Goal: Task Accomplishment & Management: Complete application form

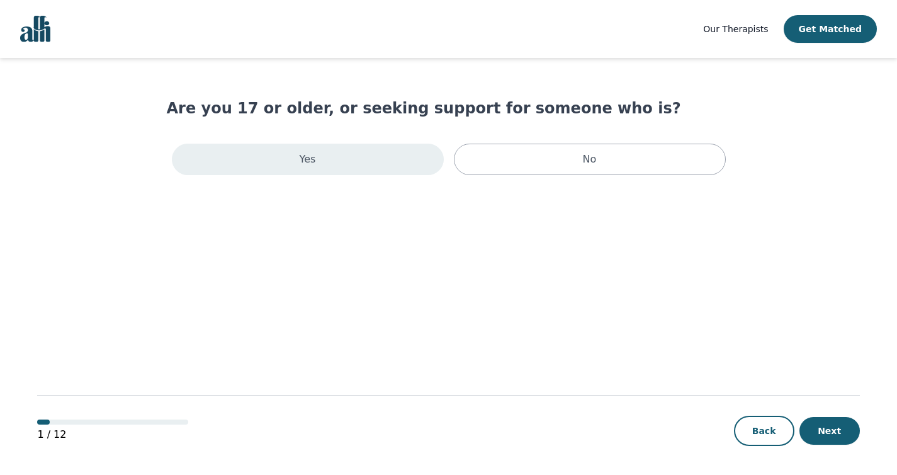
click at [324, 157] on div "Yes" at bounding box center [308, 159] width 272 height 31
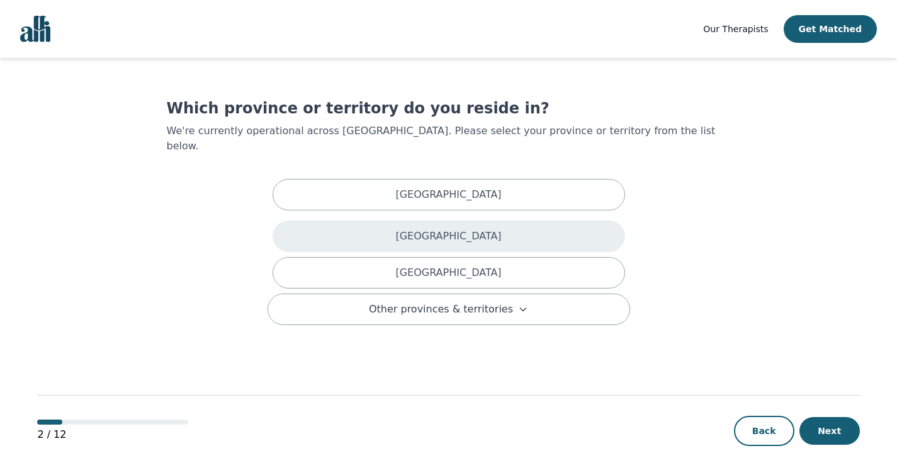
click at [395, 220] on div "[GEOGRAPHIC_DATA]" at bounding box center [449, 235] width 353 height 31
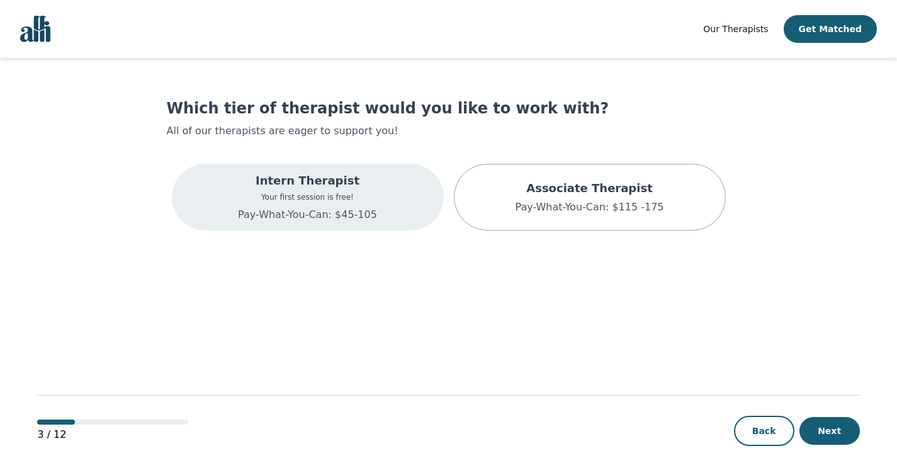
click at [372, 191] on div "Intern Therapist Your first session is free! Pay-What-You-Can: $45-105" at bounding box center [307, 197] width 139 height 50
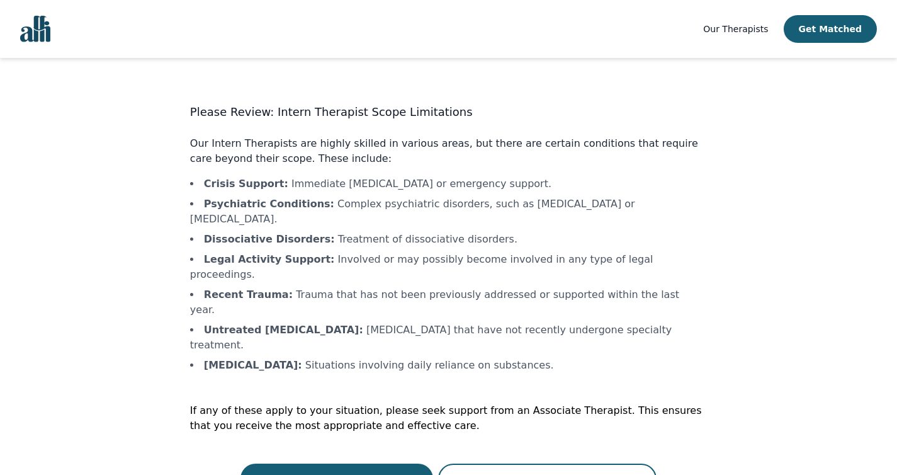
scroll to position [1, 0]
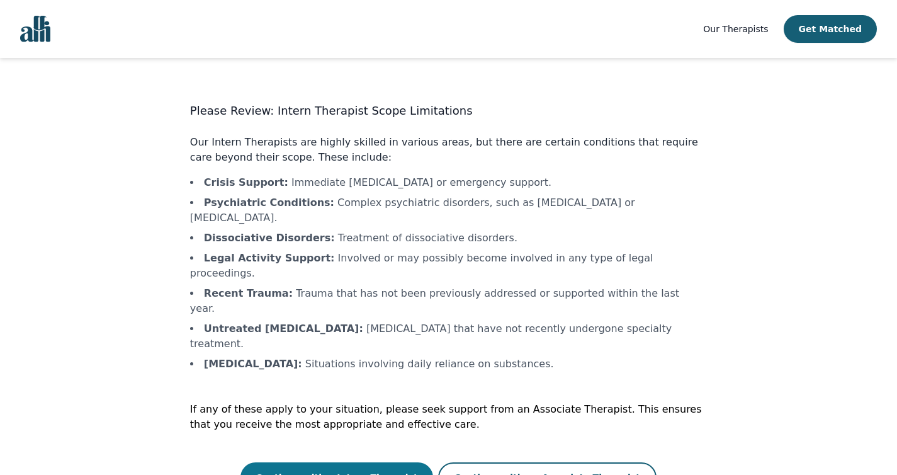
click at [395, 462] on button "Continue with a Intern Therapist" at bounding box center [337, 477] width 193 height 30
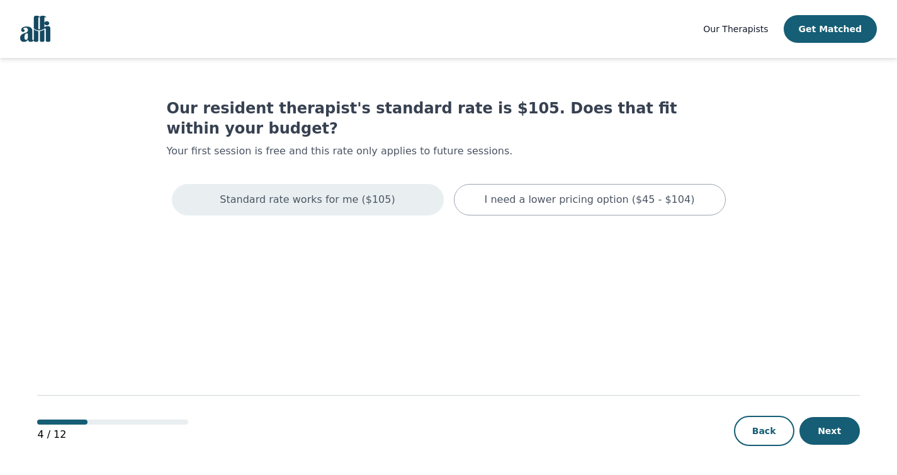
click at [288, 184] on div "Standard rate works for me ($105)" at bounding box center [308, 199] width 272 height 31
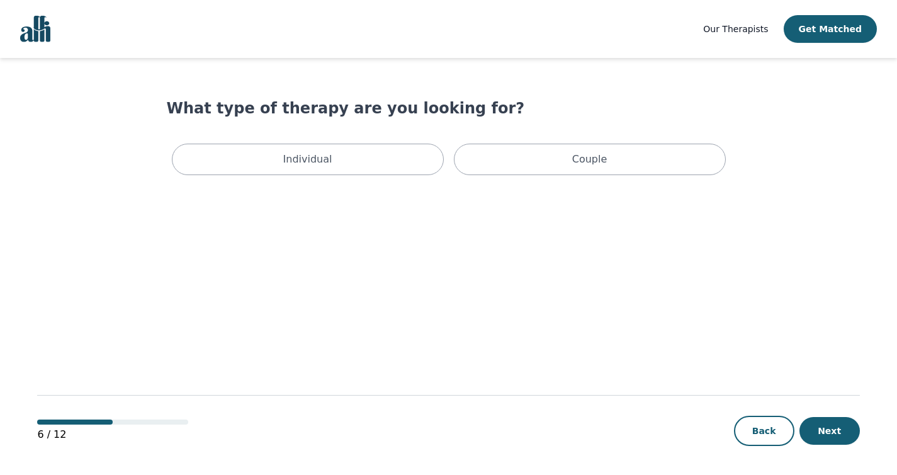
click at [288, 165] on p "Individual" at bounding box center [307, 159] width 49 height 15
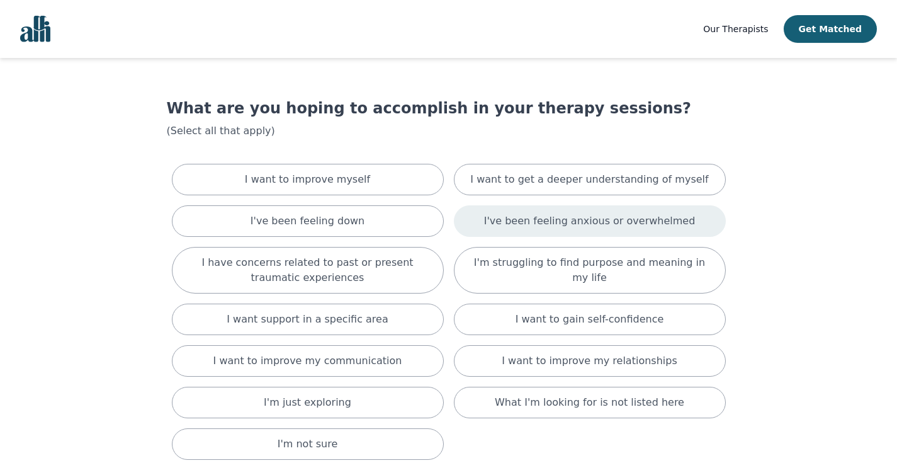
click at [464, 220] on div "I've been feeling anxious or overwhelmed" at bounding box center [590, 220] width 272 height 31
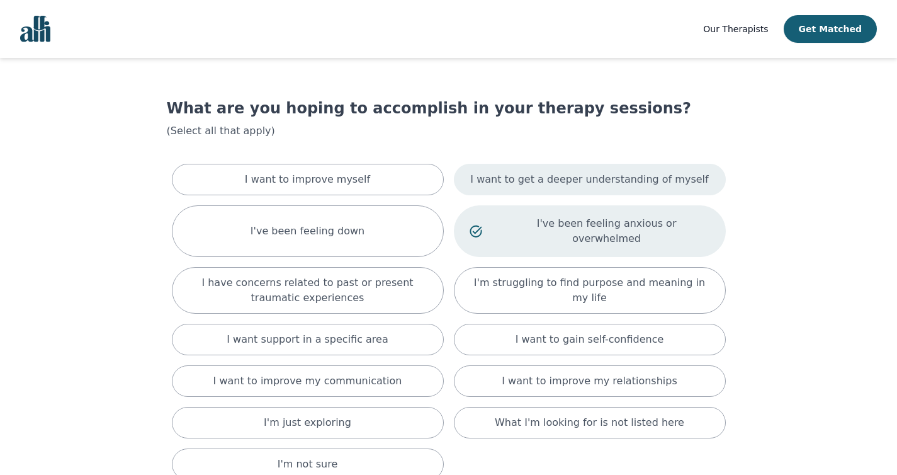
click at [486, 176] on p "I want to get a deeper understanding of myself" at bounding box center [589, 179] width 238 height 15
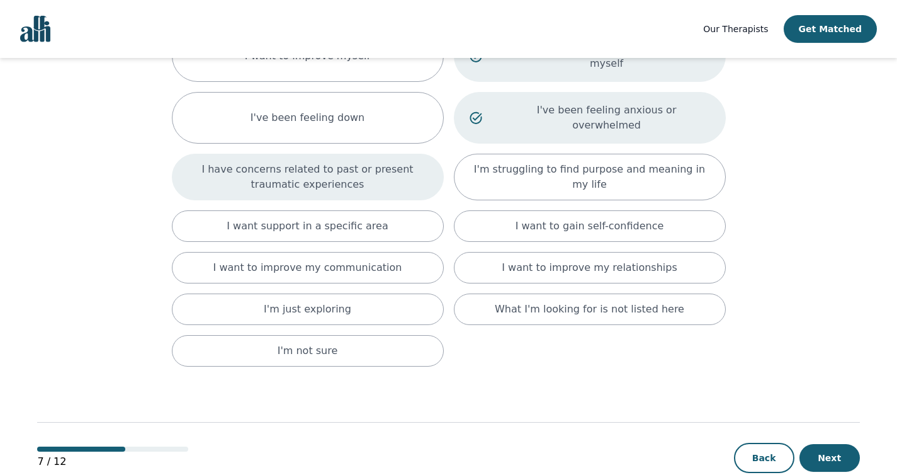
scroll to position [147, 0]
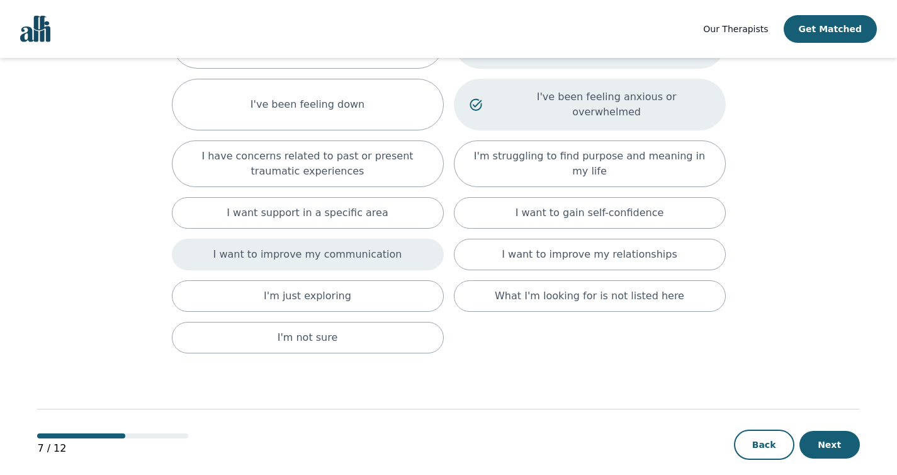
click at [355, 247] on p "I want to improve my communication" at bounding box center [307, 254] width 189 height 15
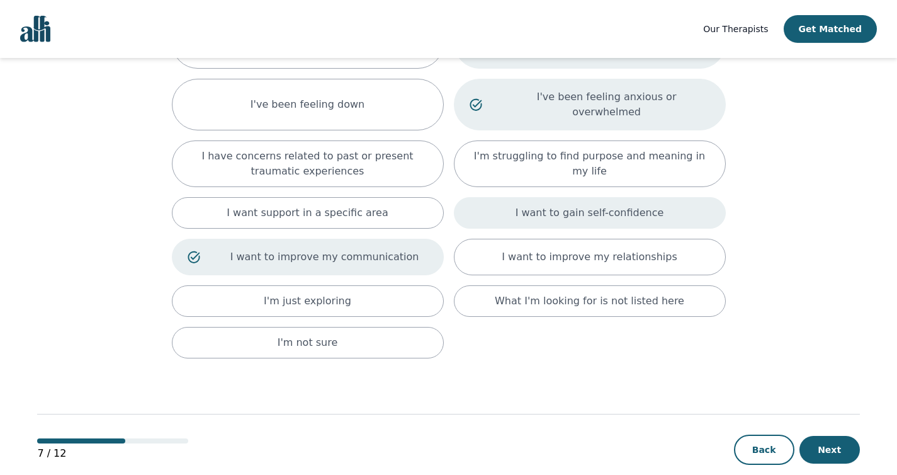
click at [578, 197] on div "I want to gain self-confidence" at bounding box center [590, 212] width 272 height 31
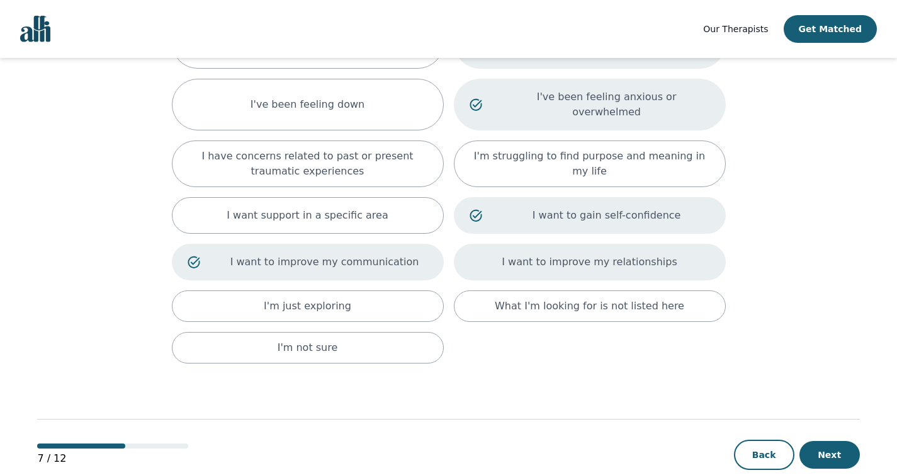
click at [590, 256] on div "I want to improve my relationships" at bounding box center [590, 262] width 272 height 37
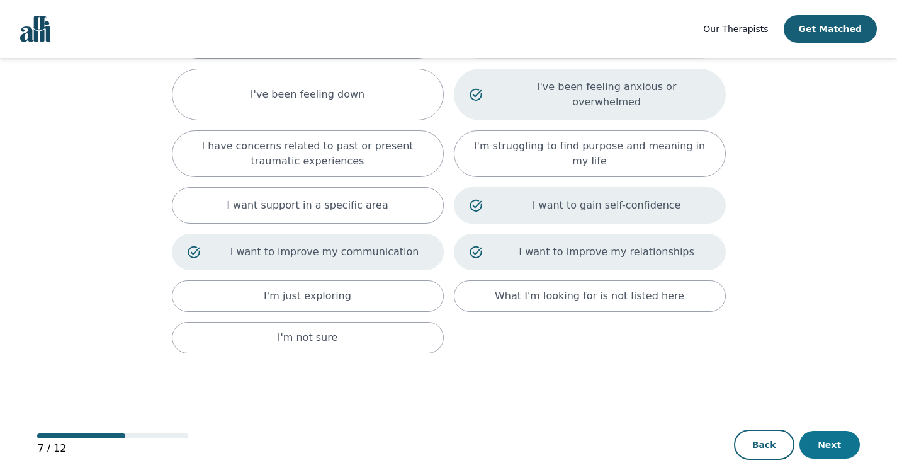
click at [839, 431] on button "Next" at bounding box center [830, 445] width 60 height 28
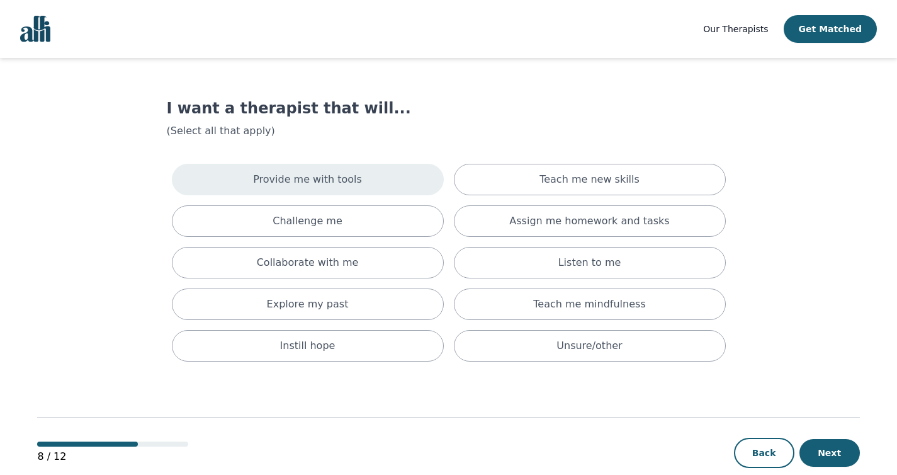
click at [262, 192] on div "Provide me with tools" at bounding box center [308, 179] width 272 height 31
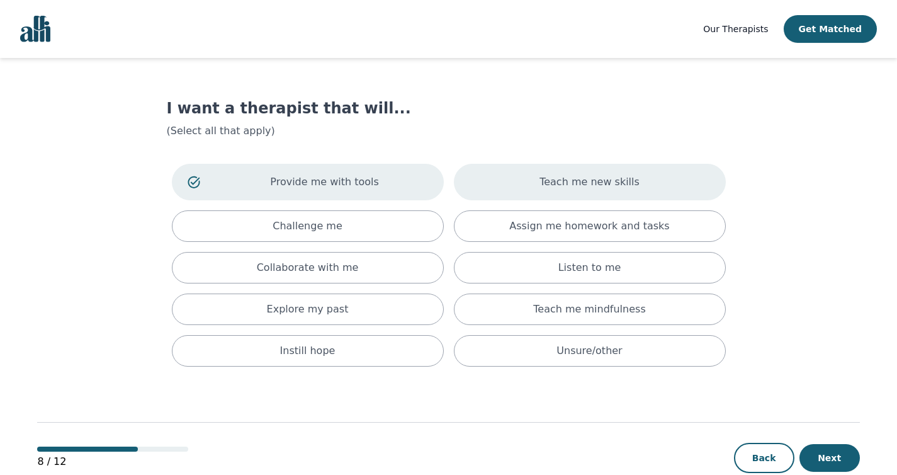
click at [533, 191] on div "Teach me new skills" at bounding box center [590, 182] width 272 height 37
click at [837, 452] on button "Next" at bounding box center [830, 458] width 60 height 28
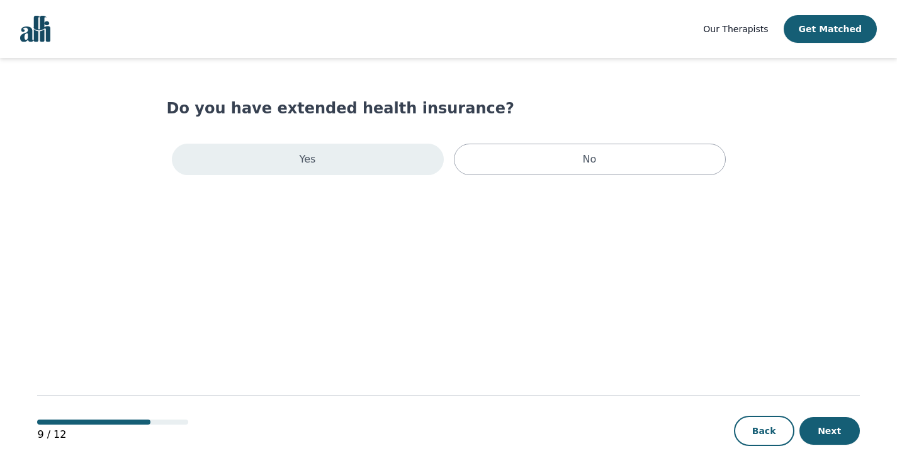
click at [299, 152] on div "Yes" at bounding box center [308, 159] width 272 height 31
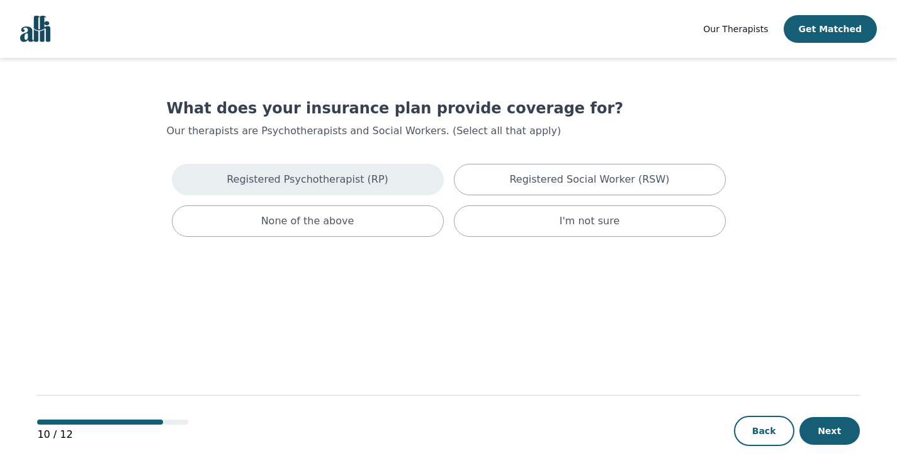
click at [303, 179] on p "Registered Psychotherapist (RP)" at bounding box center [308, 179] width 162 height 15
click at [826, 439] on button "Next" at bounding box center [830, 431] width 60 height 28
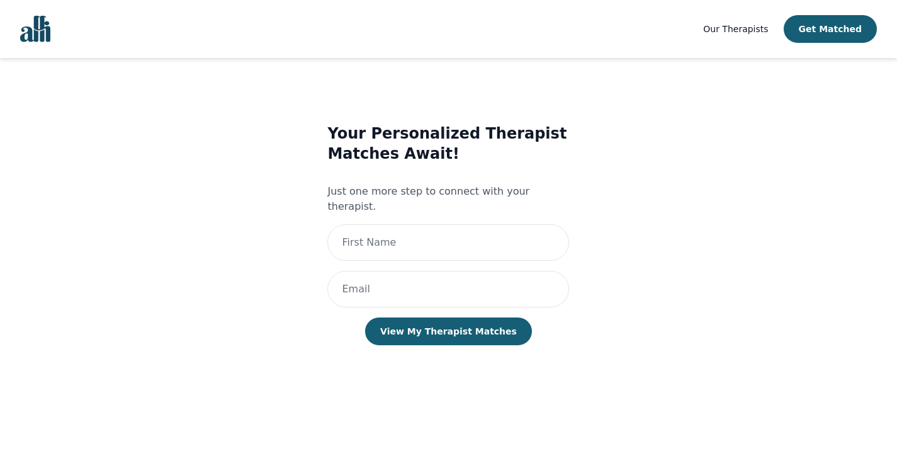
scroll to position [1, 0]
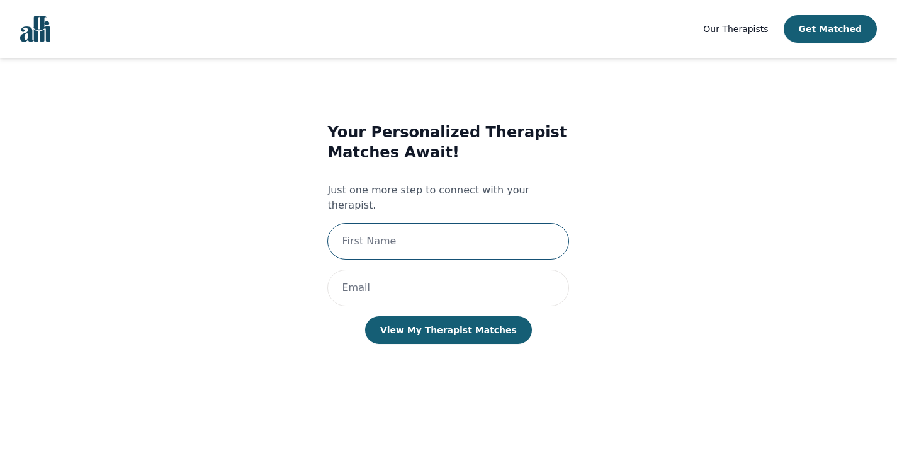
click at [467, 223] on input "text" at bounding box center [448, 241] width 242 height 37
type input "[PERSON_NAME]"
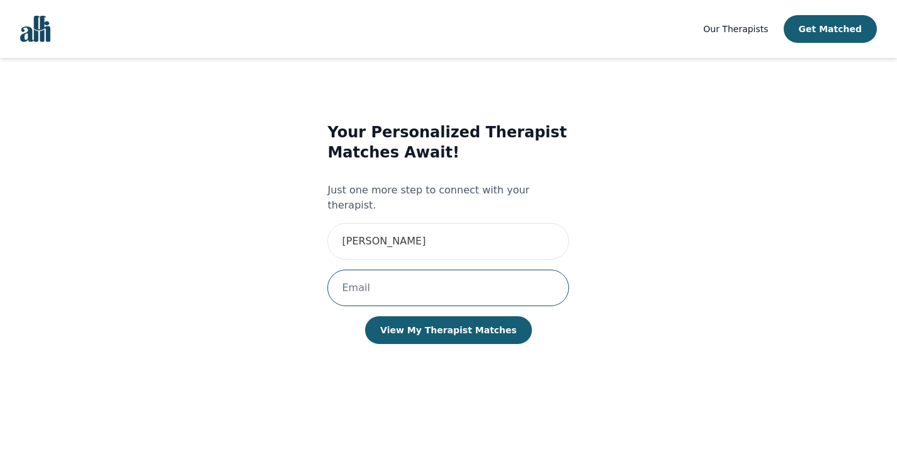
click at [412, 270] on input "email" at bounding box center [448, 288] width 242 height 37
type input "[EMAIL_ADDRESS][DOMAIN_NAME]"
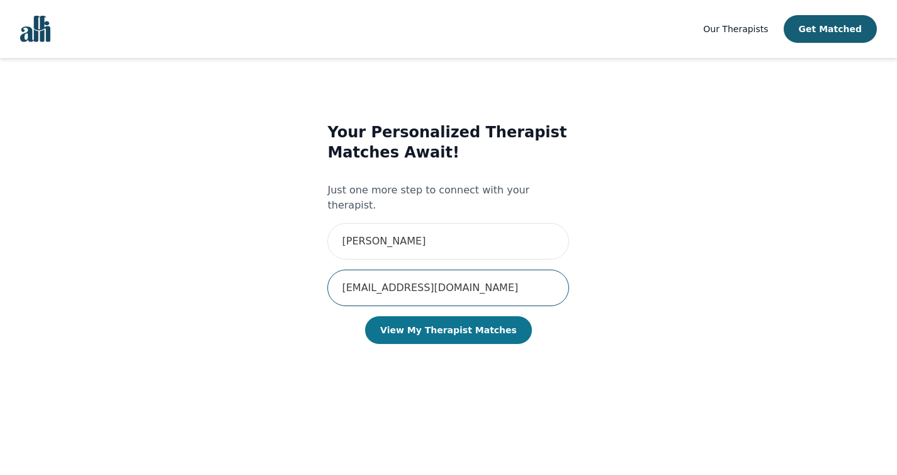
click at [436, 320] on button "View My Therapist Matches" at bounding box center [448, 330] width 167 height 28
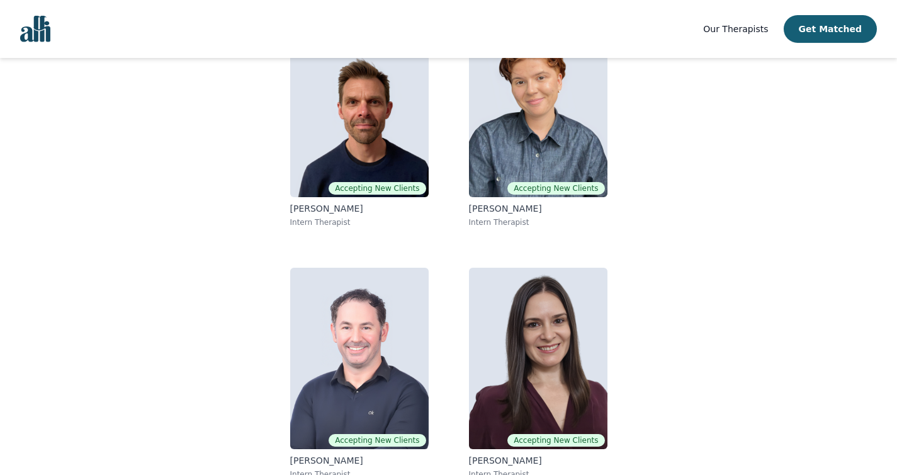
scroll to position [173, 0]
